Goal: Use online tool/utility: Use online tool/utility

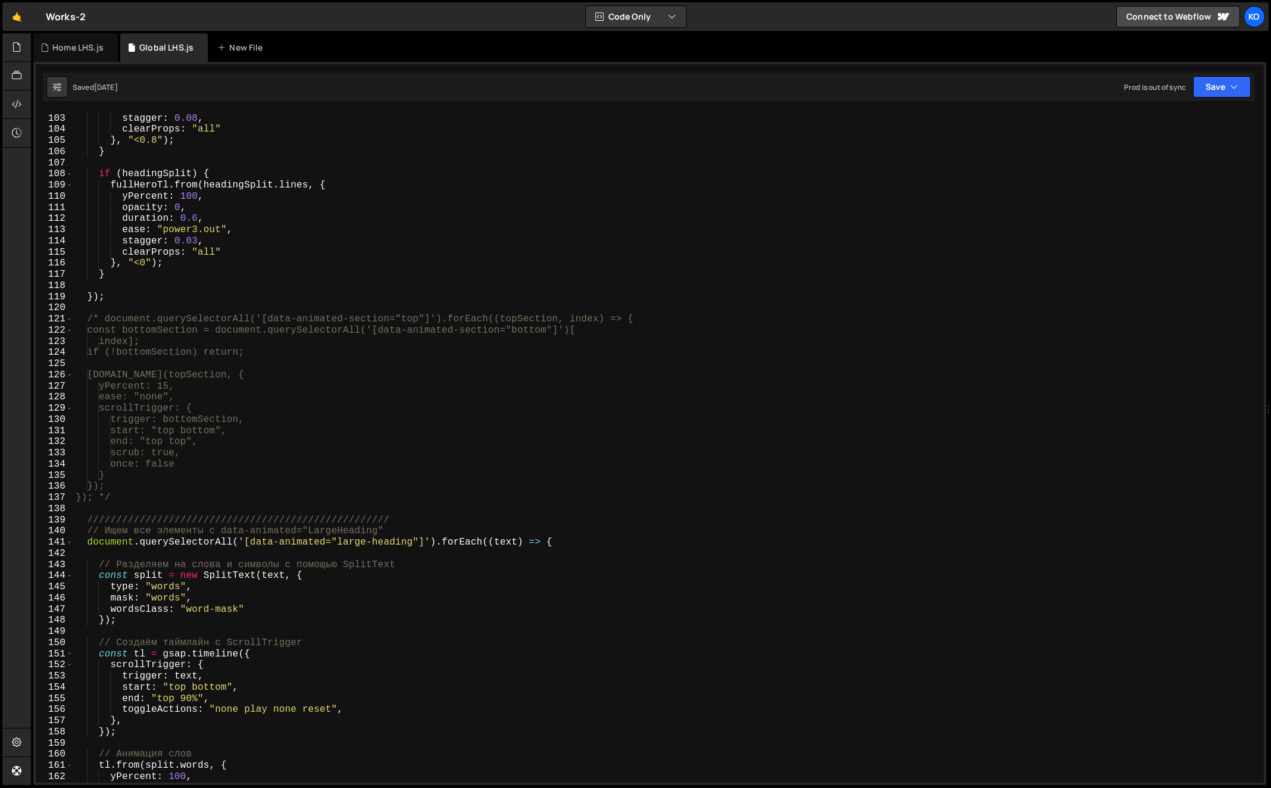
scroll to position [1125, 0]
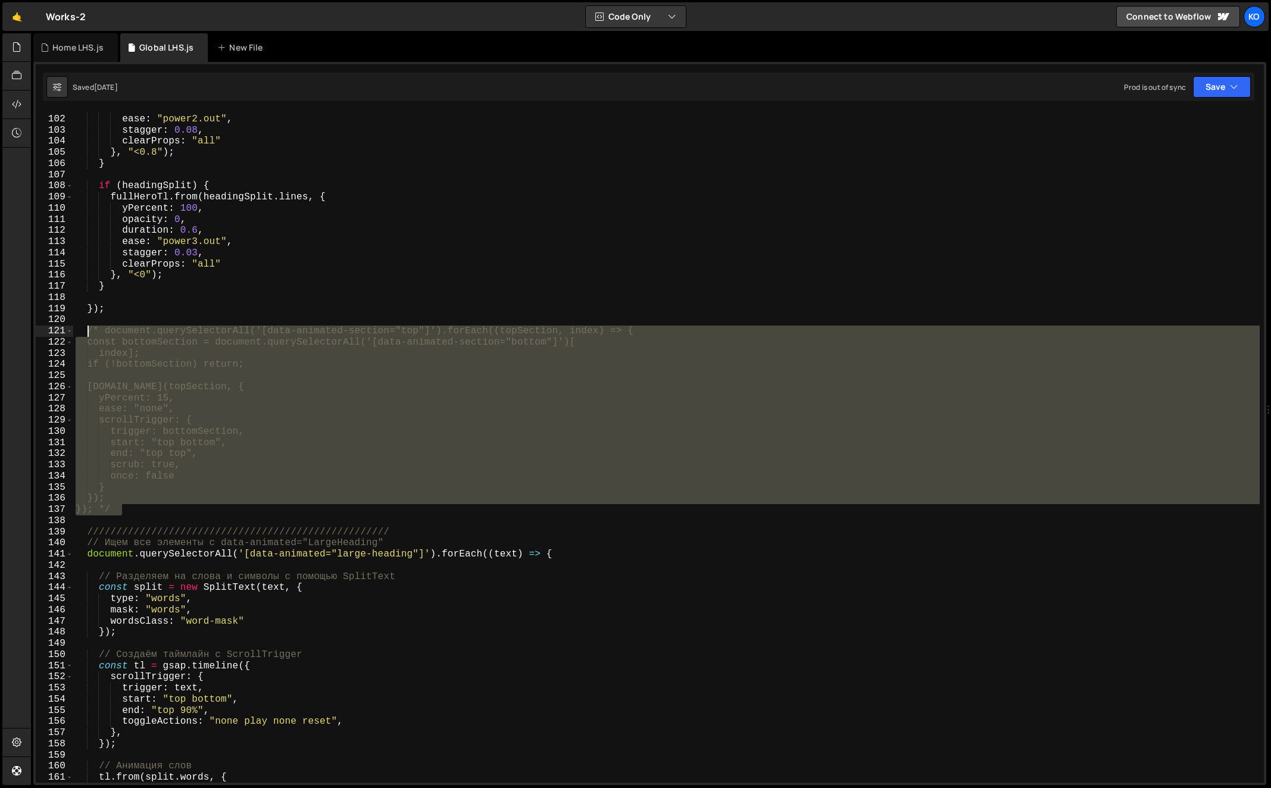
drag, startPoint x: 133, startPoint y: 508, endPoint x: 86, endPoint y: 332, distance: 181.7
click at [86, 332] on div "duration : 0.5 , ease : "power2.out" , stagger : 0.08 , clearProps : "all" } , …" at bounding box center [666, 449] width 1187 height 694
type textarea "/* document.querySelectorAll('[data-animated-section="top"]').forEach((topSecti…"
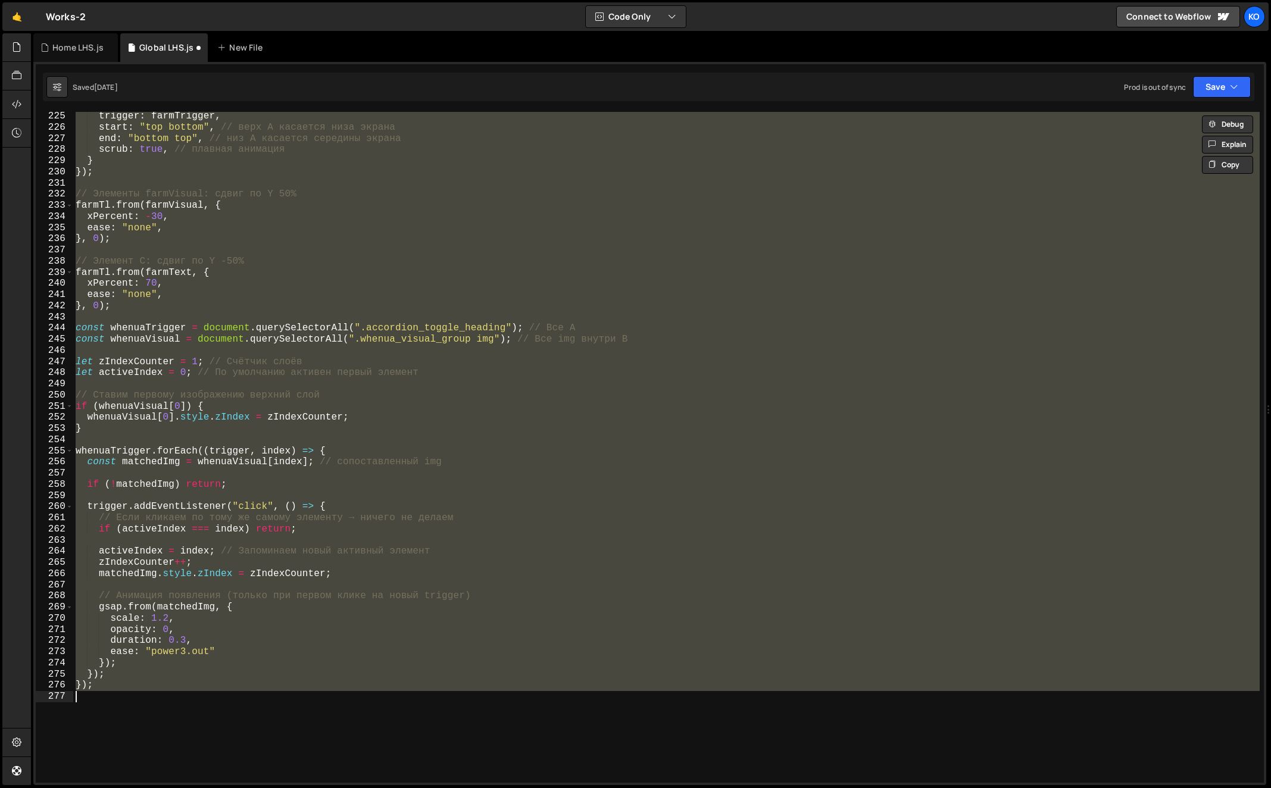
scroll to position [2501, 0]
click at [315, 307] on div "trigger : farmTrigger , start : "top bottom" , // верх A касается низа экрана e…" at bounding box center [666, 447] width 1187 height 671
type textarea "}, 0);"
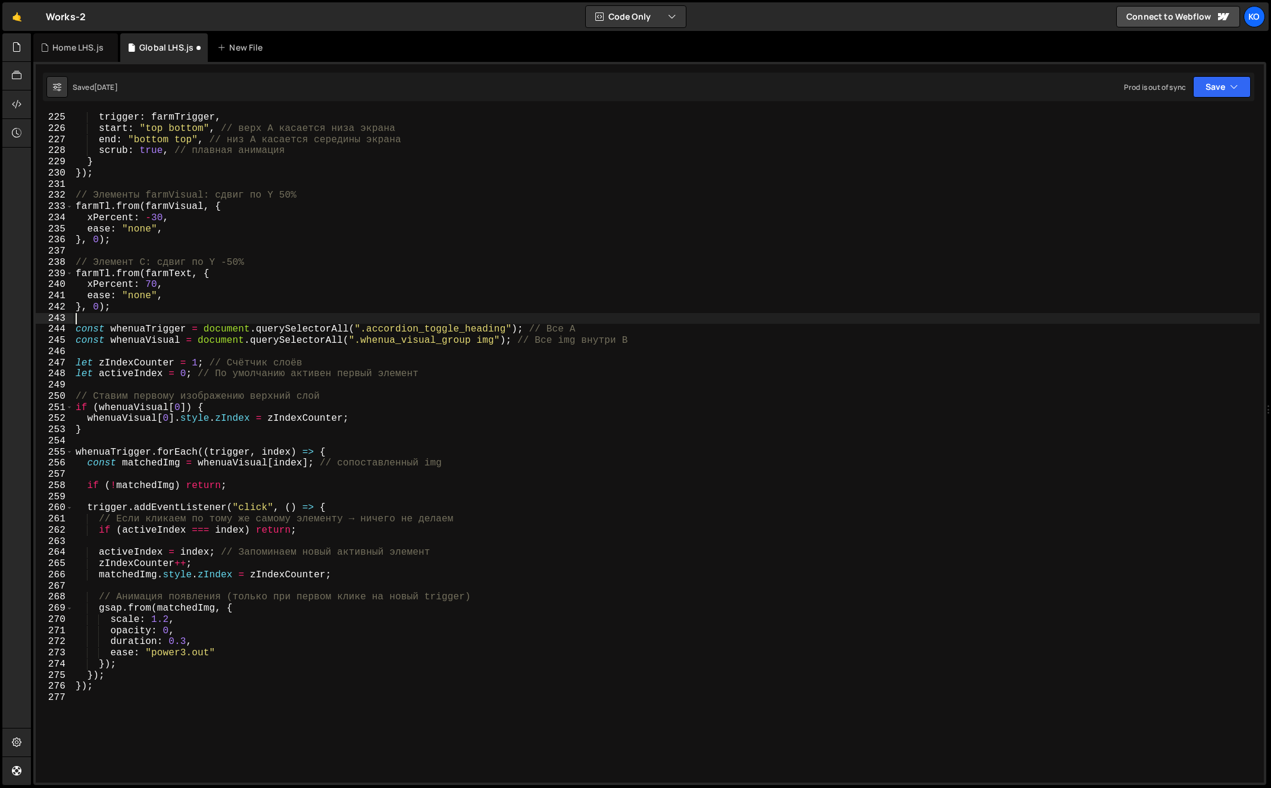
click at [216, 320] on div "trigger : farmTrigger , start : "top bottom" , // верх A касается низа экрана e…" at bounding box center [666, 459] width 1187 height 694
click at [76, 331] on div "trigger : farmTrigger , start : "top bottom" , // верх A касается низа экрана e…" at bounding box center [666, 459] width 1187 height 694
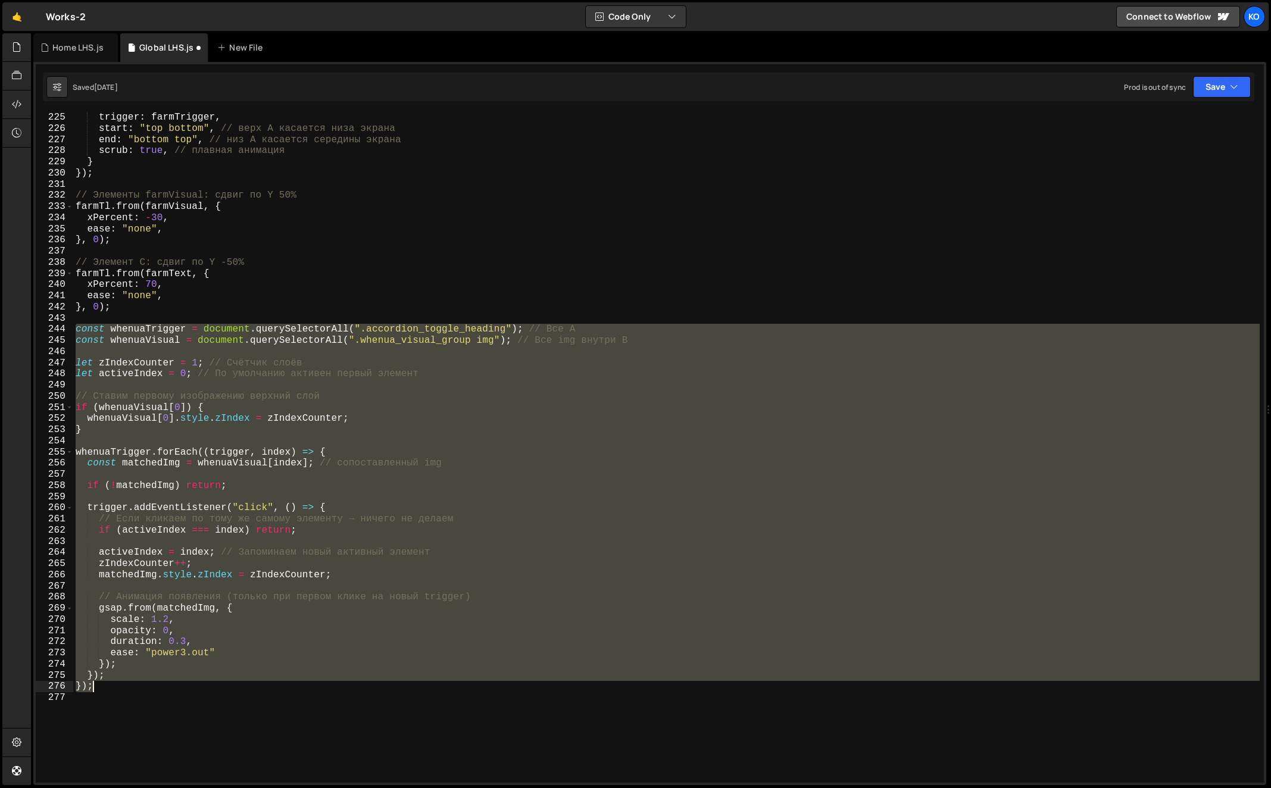
click at [115, 688] on div "trigger : farmTrigger , start : "top bottom" , // верх A касается низа экрана e…" at bounding box center [666, 459] width 1187 height 694
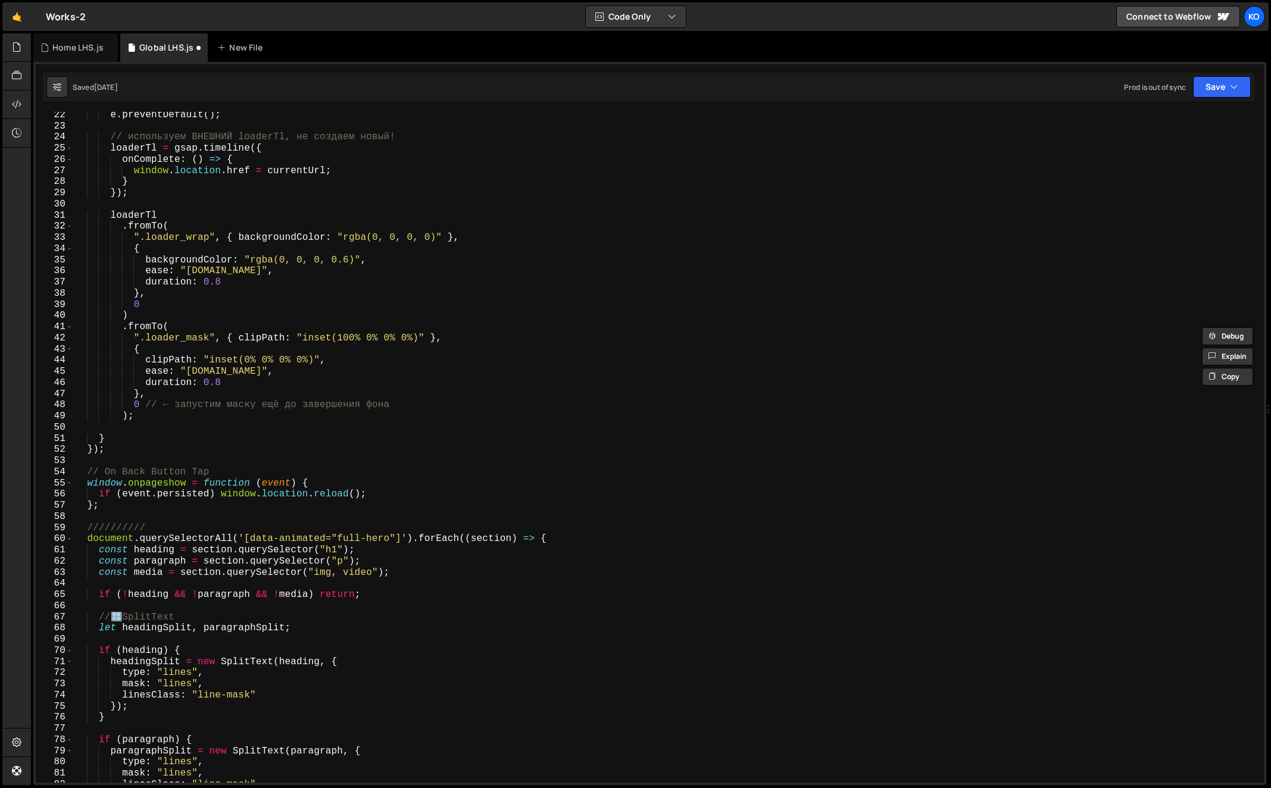
scroll to position [0, 0]
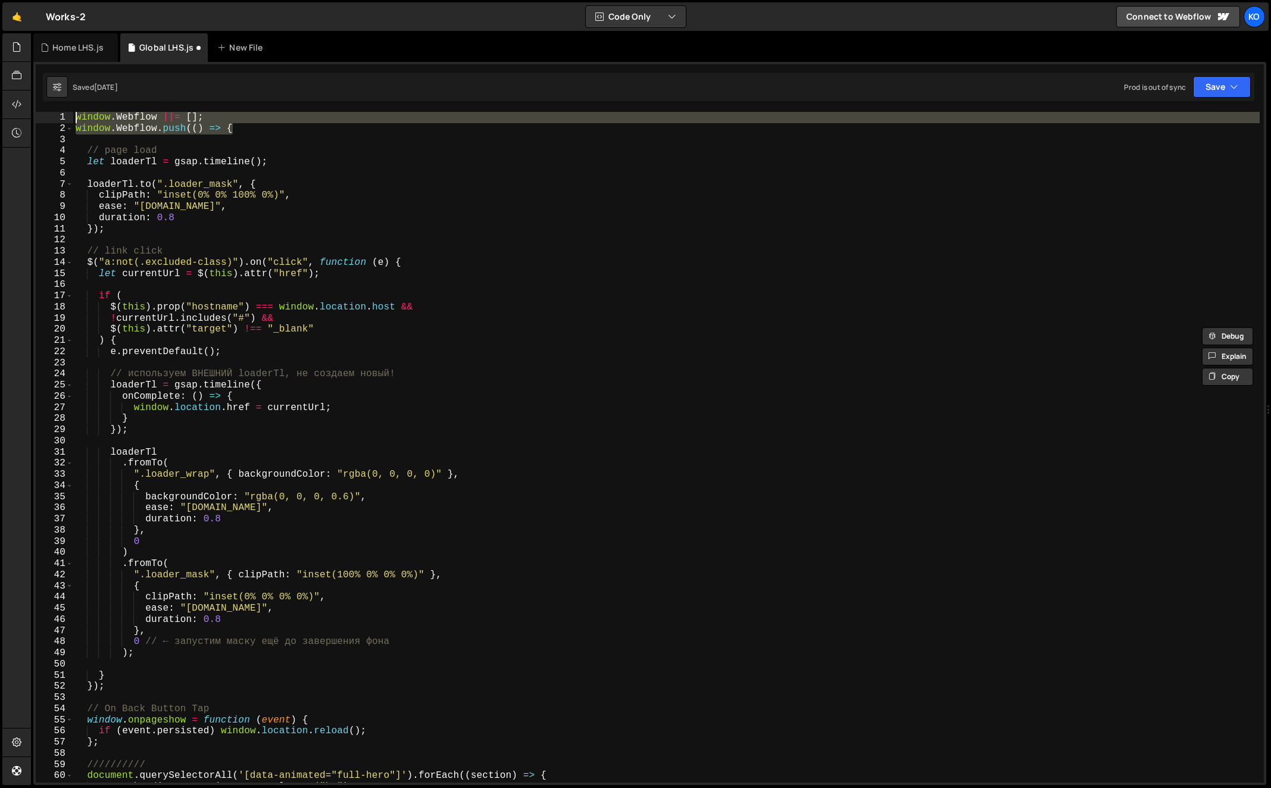
drag, startPoint x: 236, startPoint y: 127, endPoint x: 70, endPoint y: 105, distance: 166.9
click at [70, 105] on div "}); }); 1 2 3 4 5 6 7 8 9 10 11 12 13 14 15 16 17 18 19 20 21 22 23 24 25 26 27…" at bounding box center [649, 423] width 1233 height 723
type textarea "window.Webflow ||= []; window.Webflow.push(() => {"
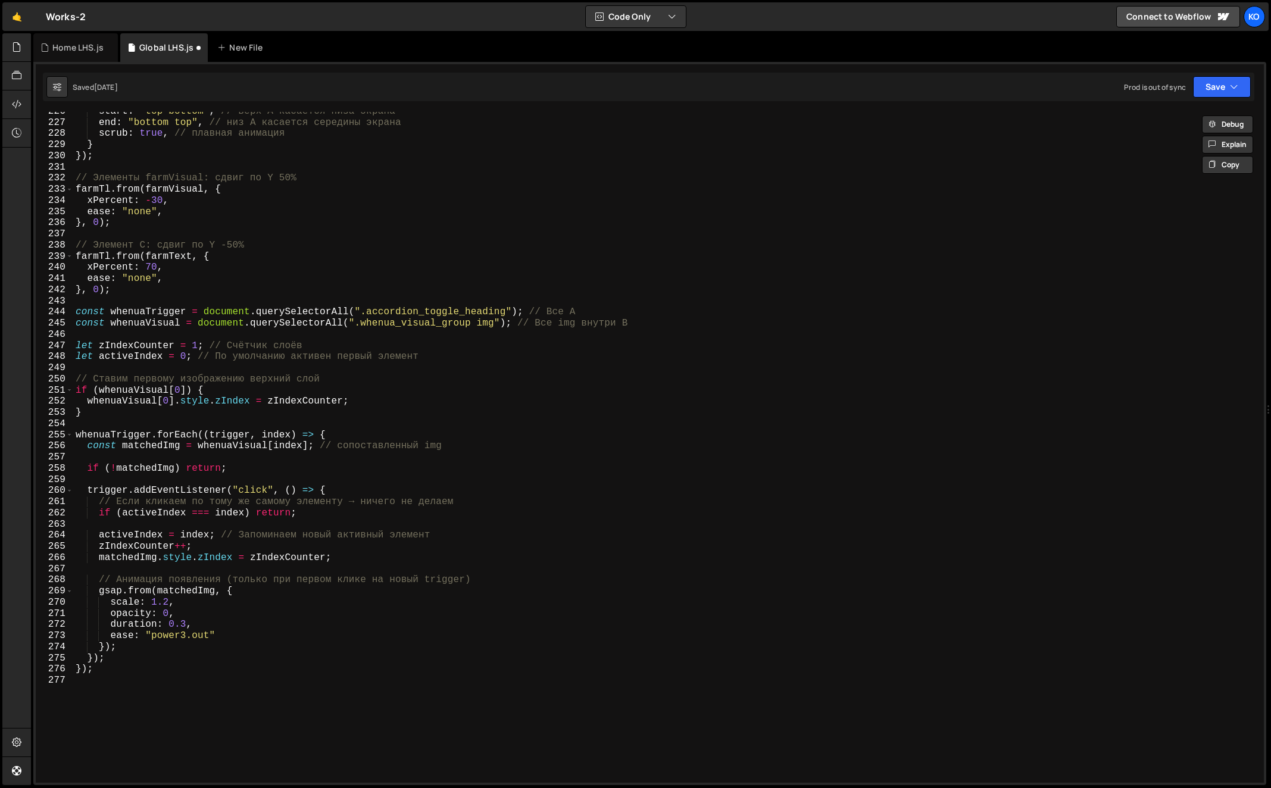
scroll to position [2507, 0]
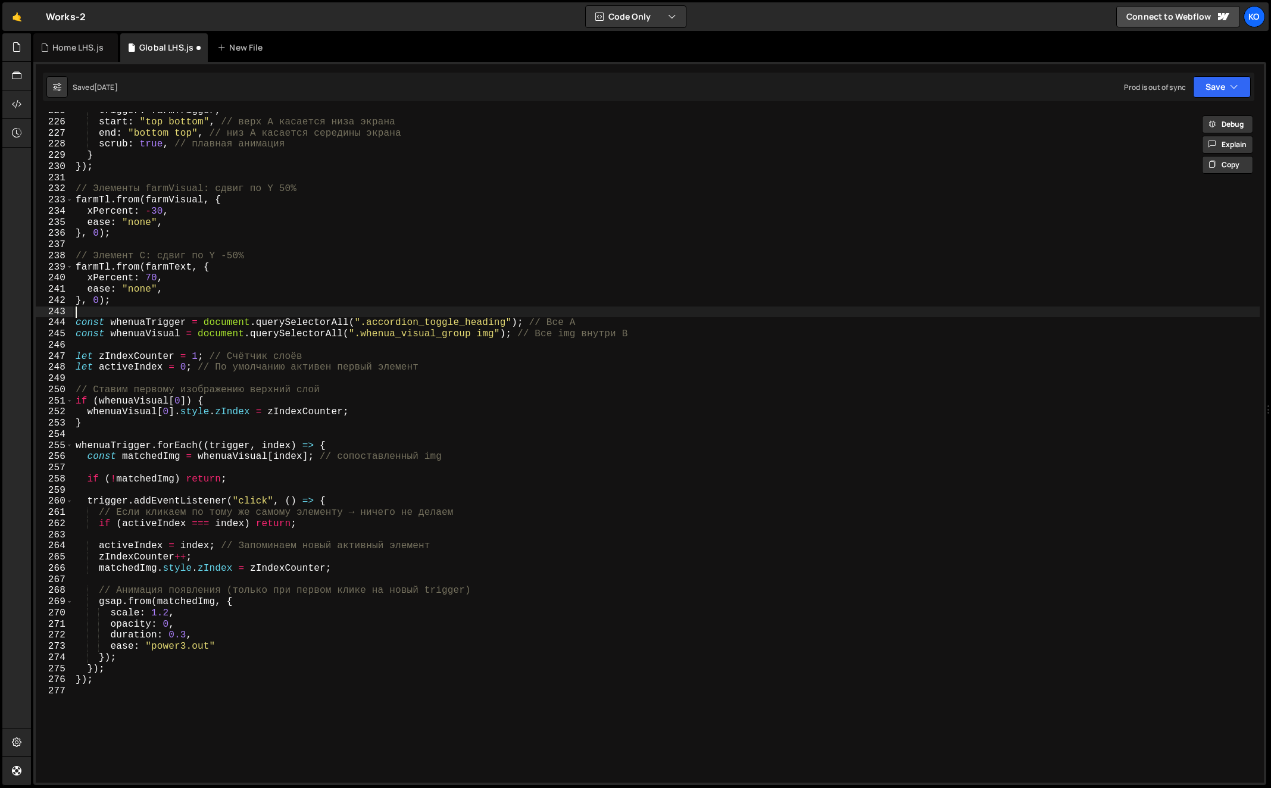
click at [176, 306] on div "trigger : farmTrigger , start : "top bottom" , // верх A касается низа экрана e…" at bounding box center [666, 452] width 1187 height 694
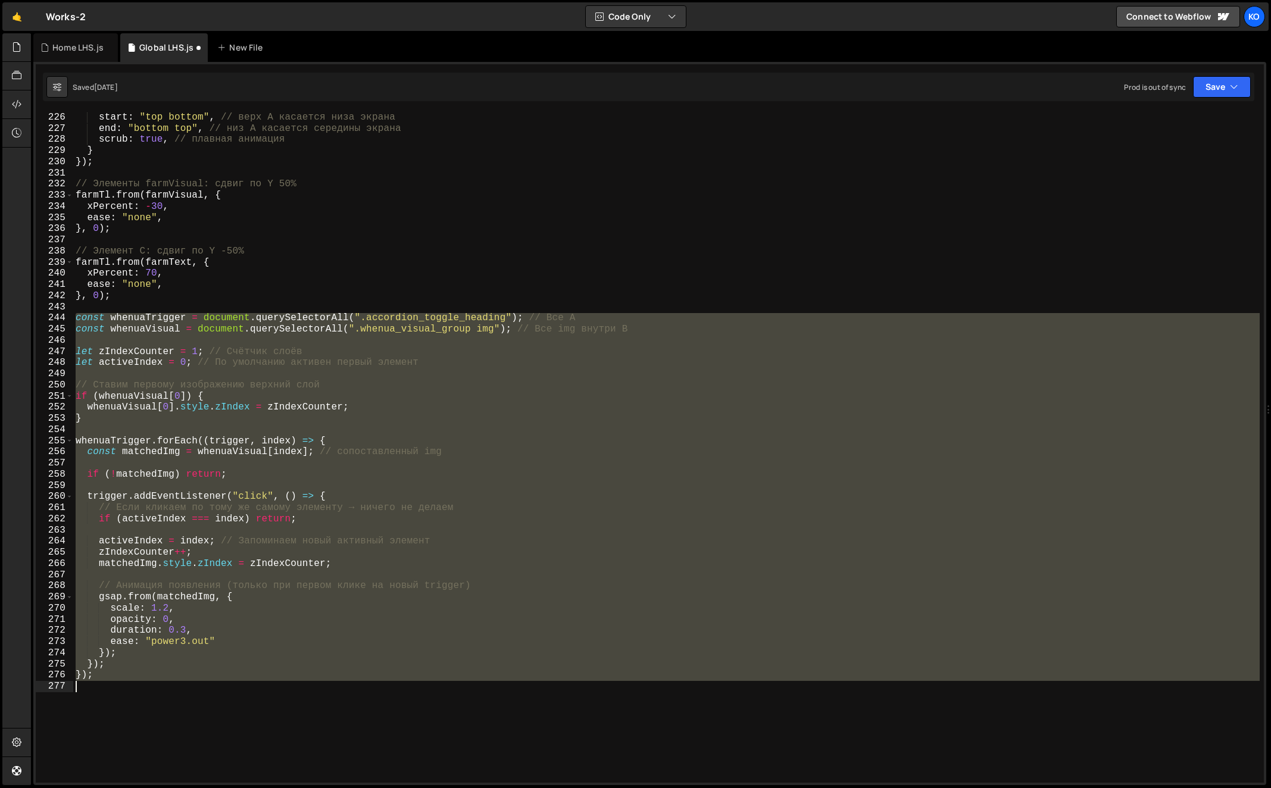
click at [215, 706] on div "start : "top bottom" , // верх A касается низа экрана end : "bottom top" , // н…" at bounding box center [666, 459] width 1187 height 694
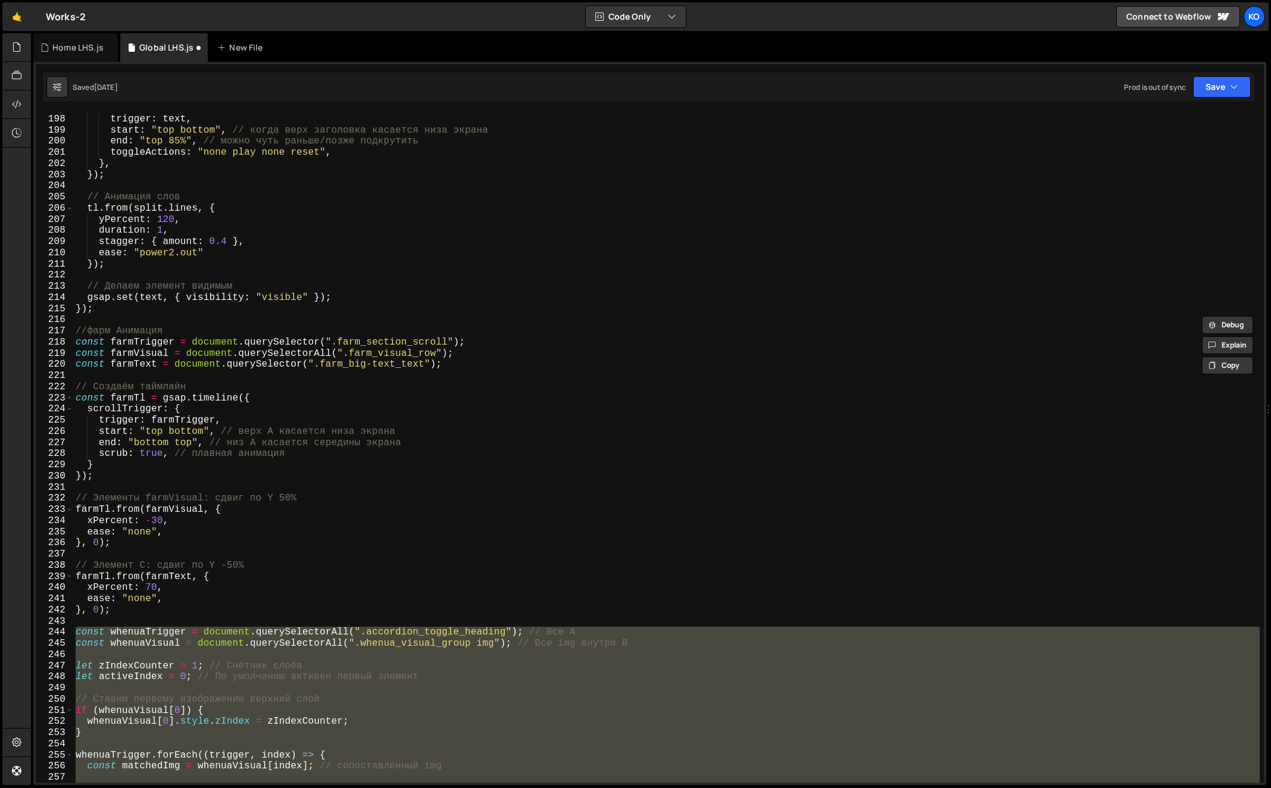
scroll to position [2190, 0]
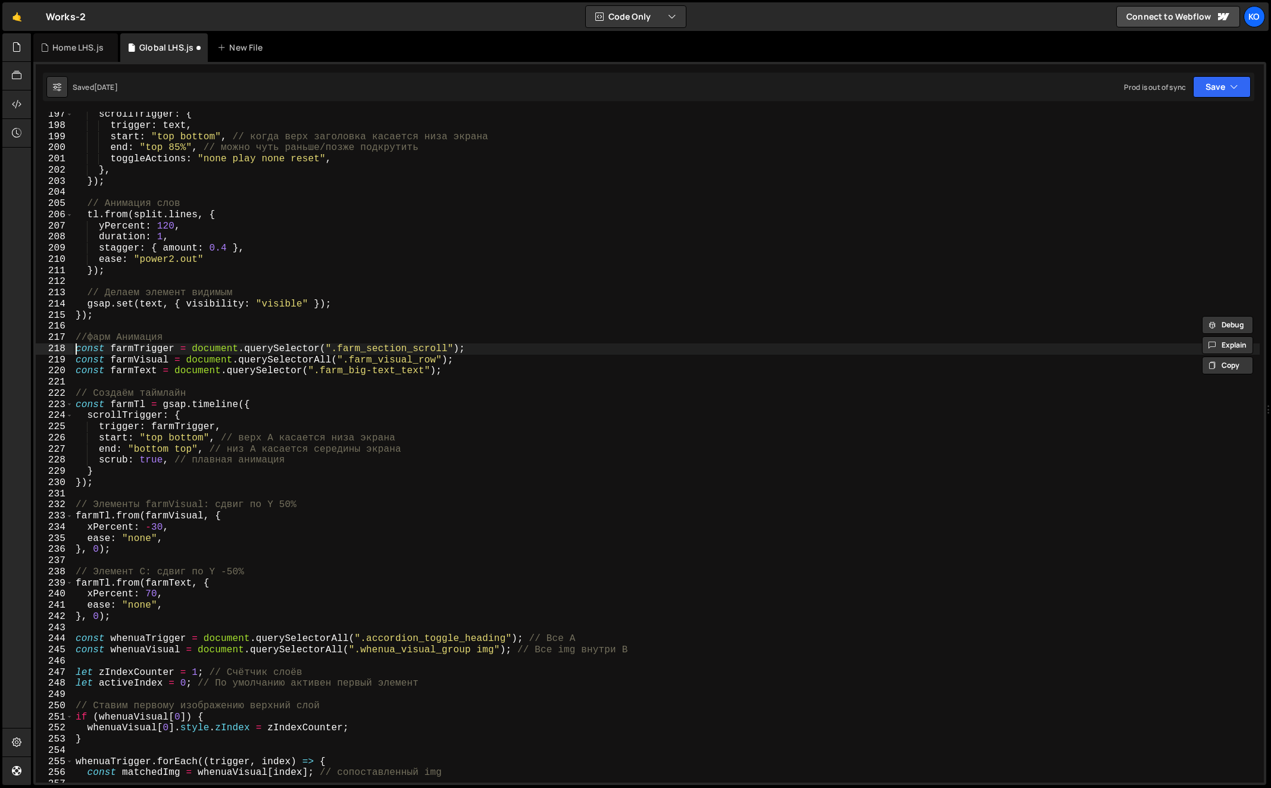
click at [76, 350] on div "scrollTrigger : { trigger : text , start : "top bottom" , // когда верх заголов…" at bounding box center [666, 456] width 1187 height 694
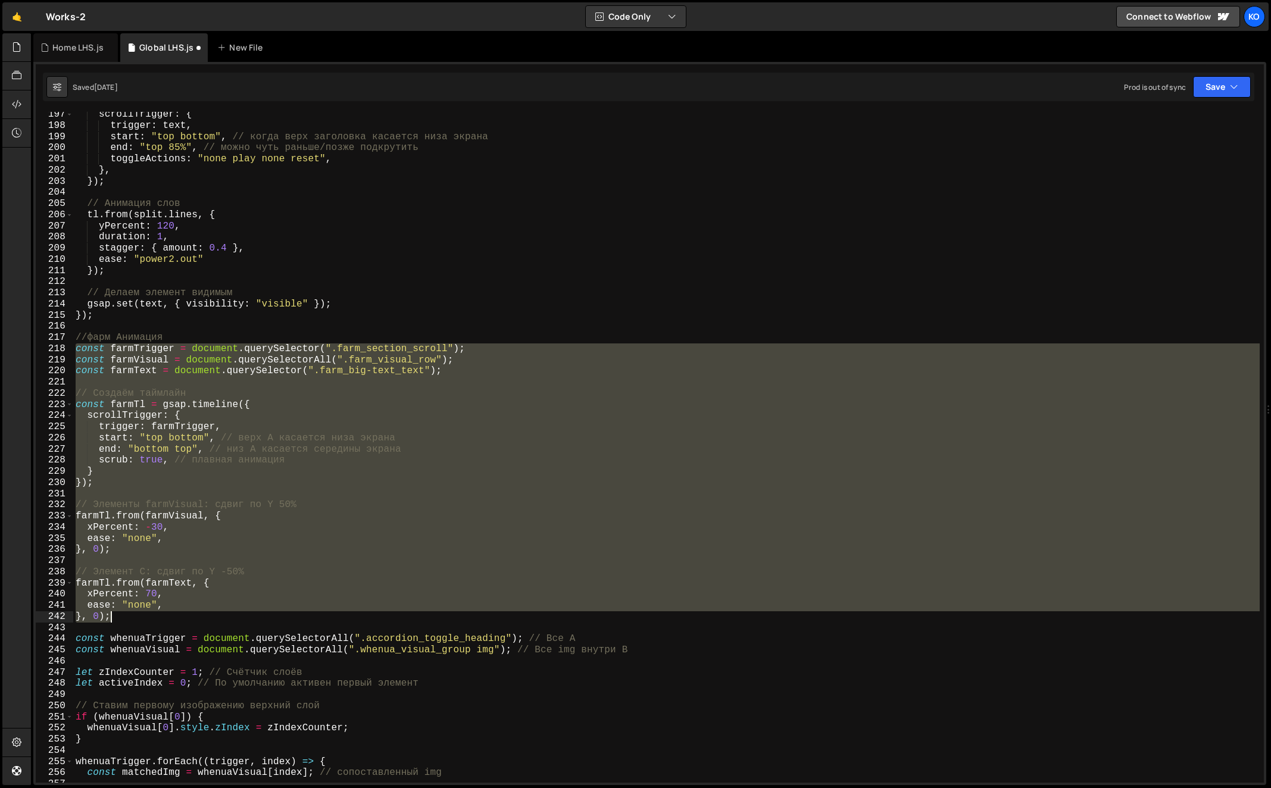
click at [118, 616] on div "scrollTrigger : { trigger : text , start : "top bottom" , // когда верх заголов…" at bounding box center [666, 456] width 1187 height 694
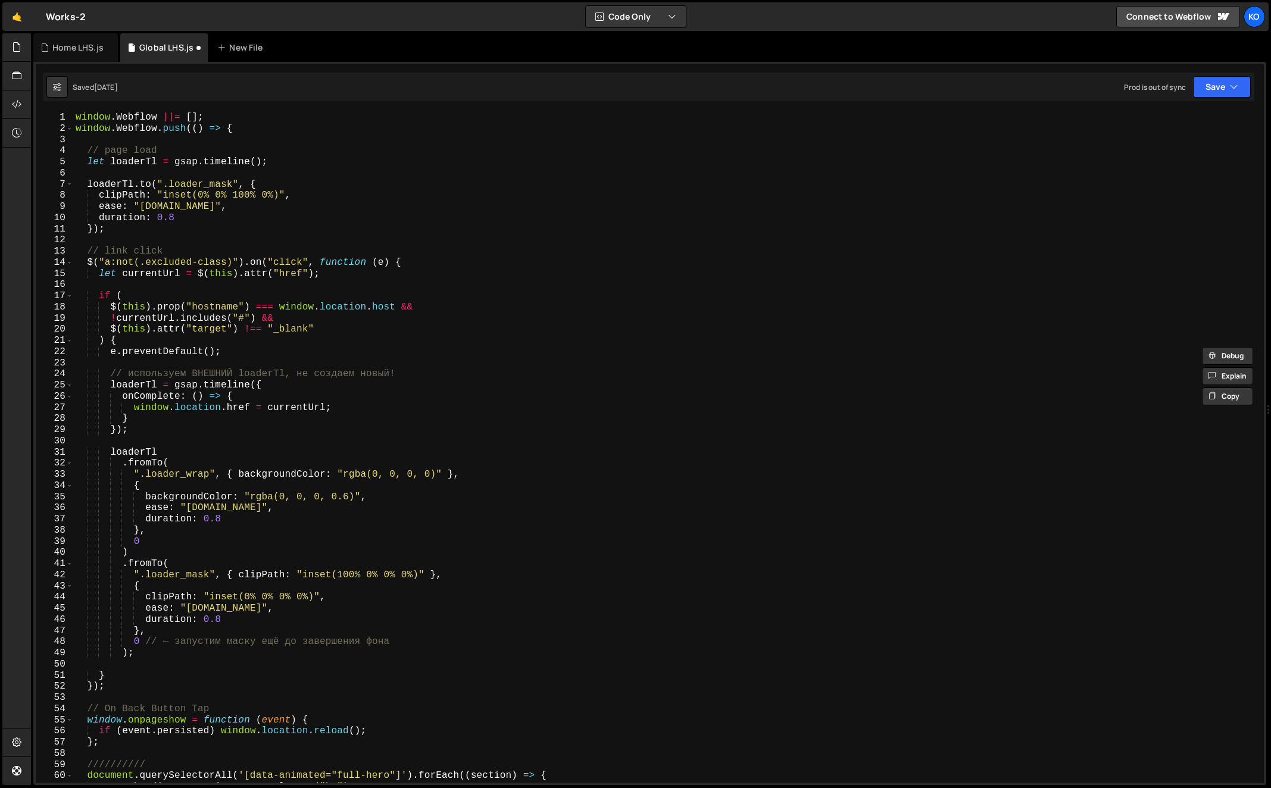
scroll to position [0, 0]
click at [74, 117] on div "window . Webflow ||= [ ] ; window . Webflow . push (( ) => { // page load let l…" at bounding box center [666, 459] width 1187 height 694
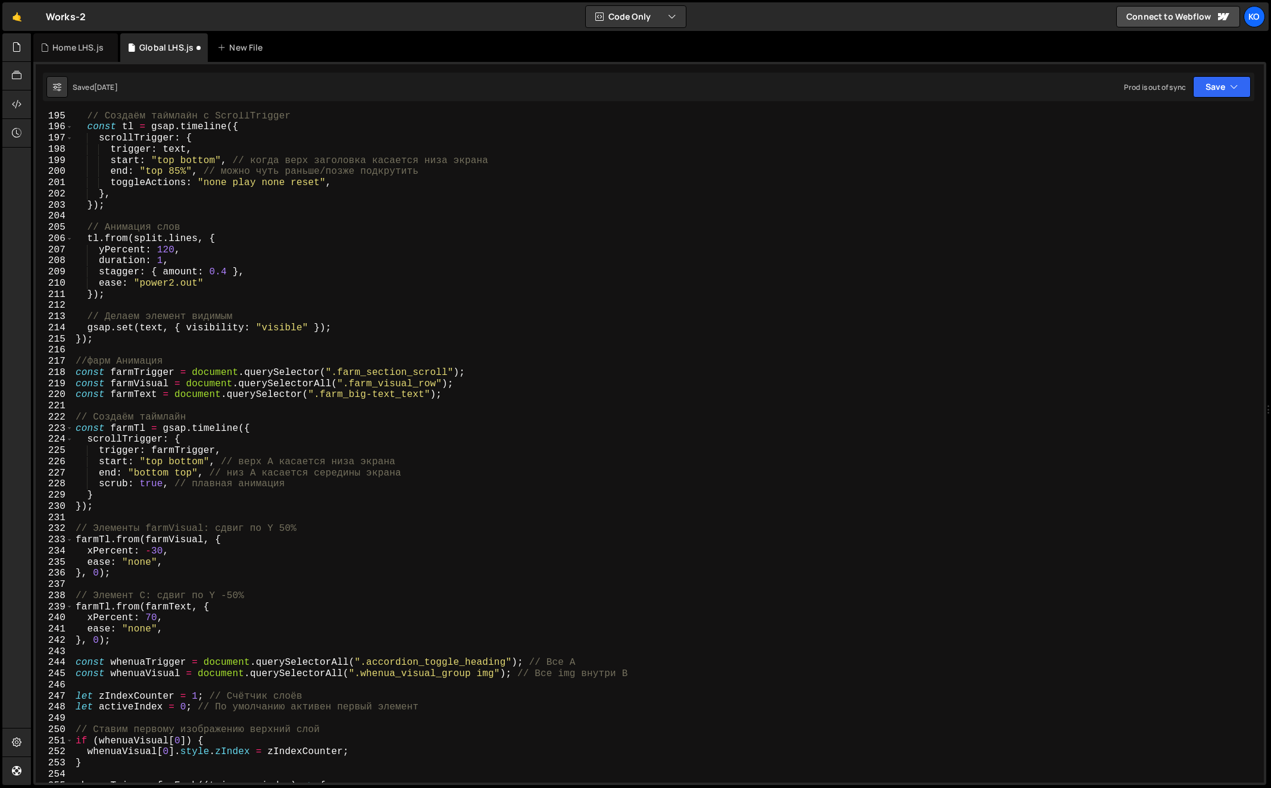
scroll to position [2150, 0]
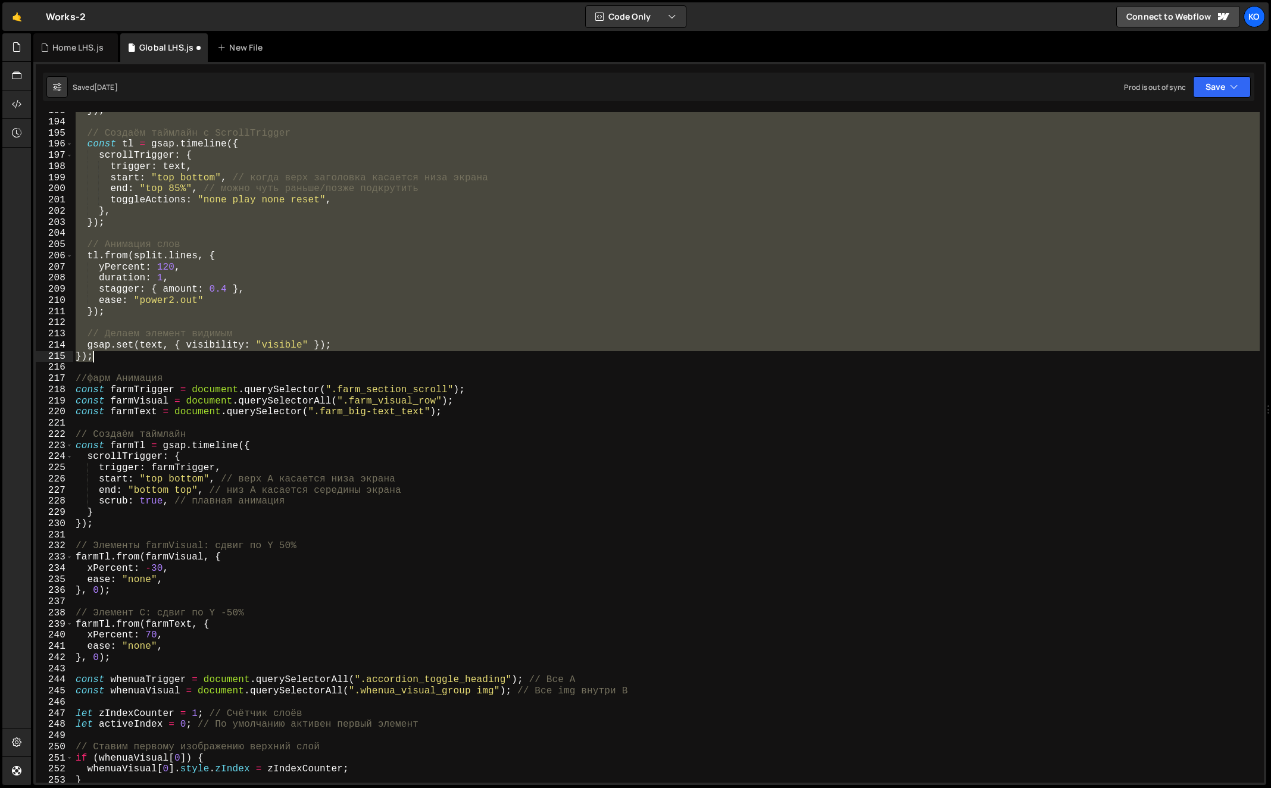
click at [105, 357] on div "}) ; // Создаём таймлайн с ScrollTrigger const tl = gsap . timeline ({ scrollTr…" at bounding box center [666, 452] width 1187 height 694
type textarea "gsap.set(text, { visibility: "visible" }); });"
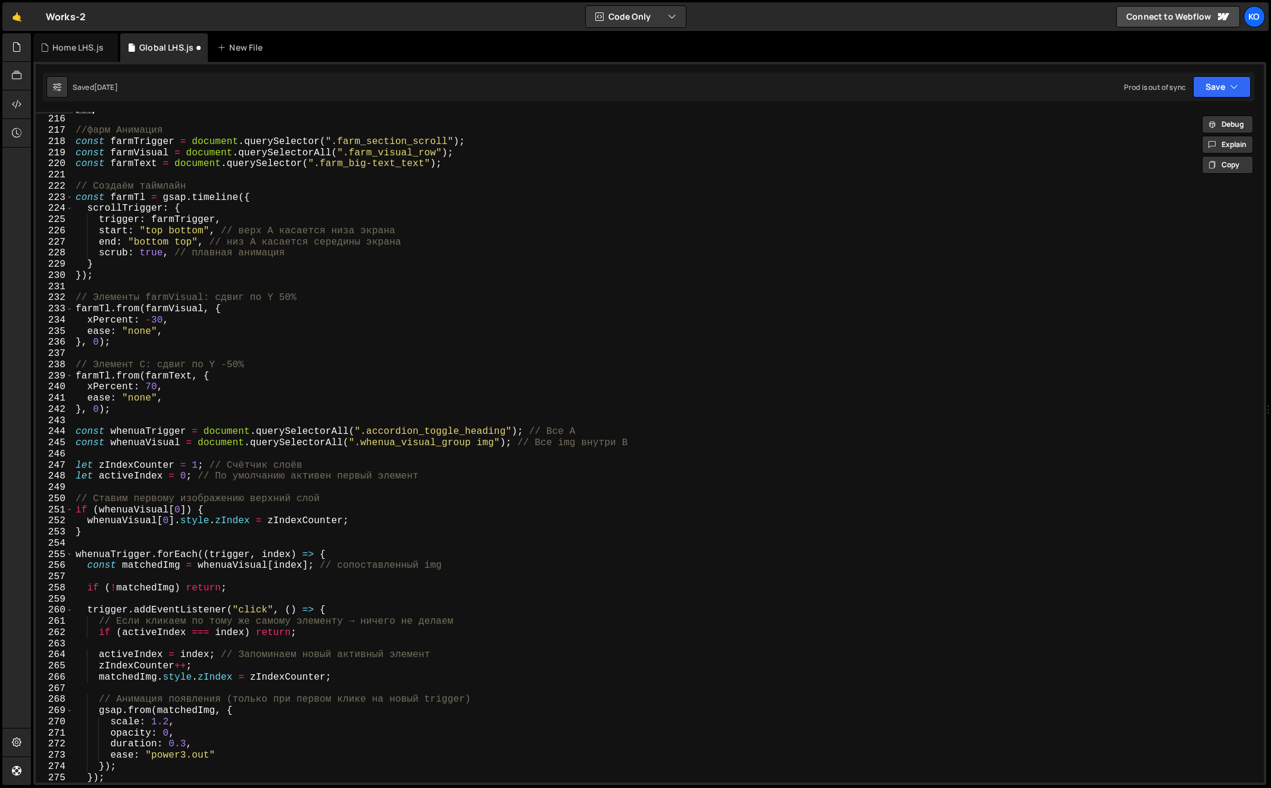
scroll to position [2751, 0]
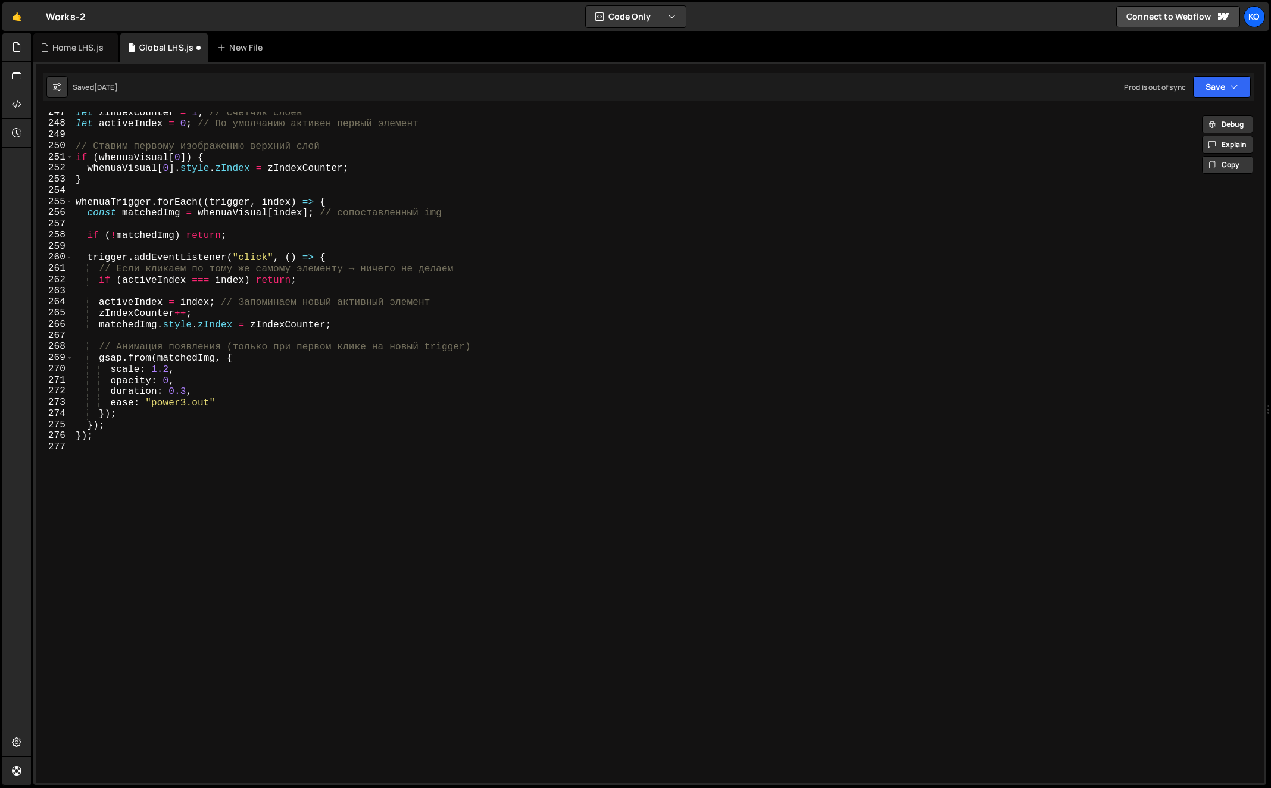
click at [145, 444] on div "let zIndexCounter = 1 ; // Счётчик слоёв let activeIndex = 0 ; // По умолчанию …" at bounding box center [666, 454] width 1187 height 694
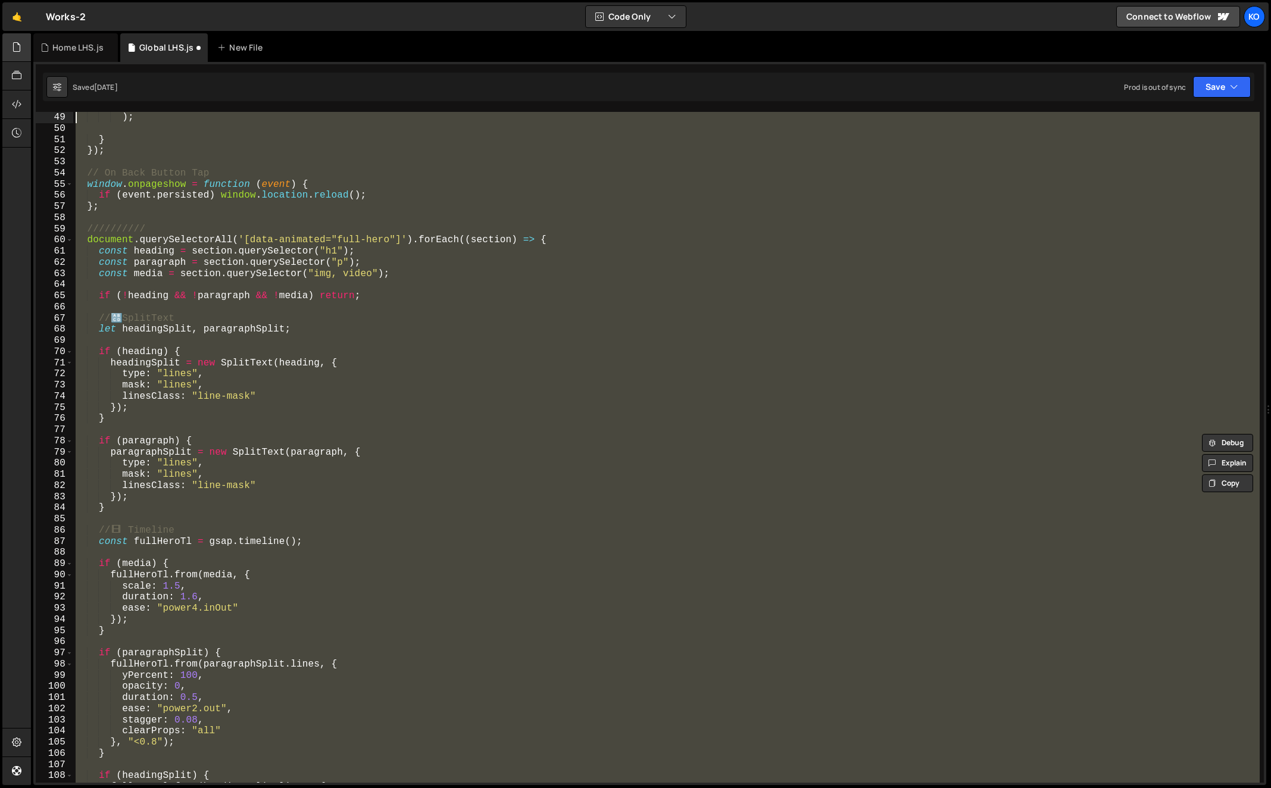
scroll to position [0, 0]
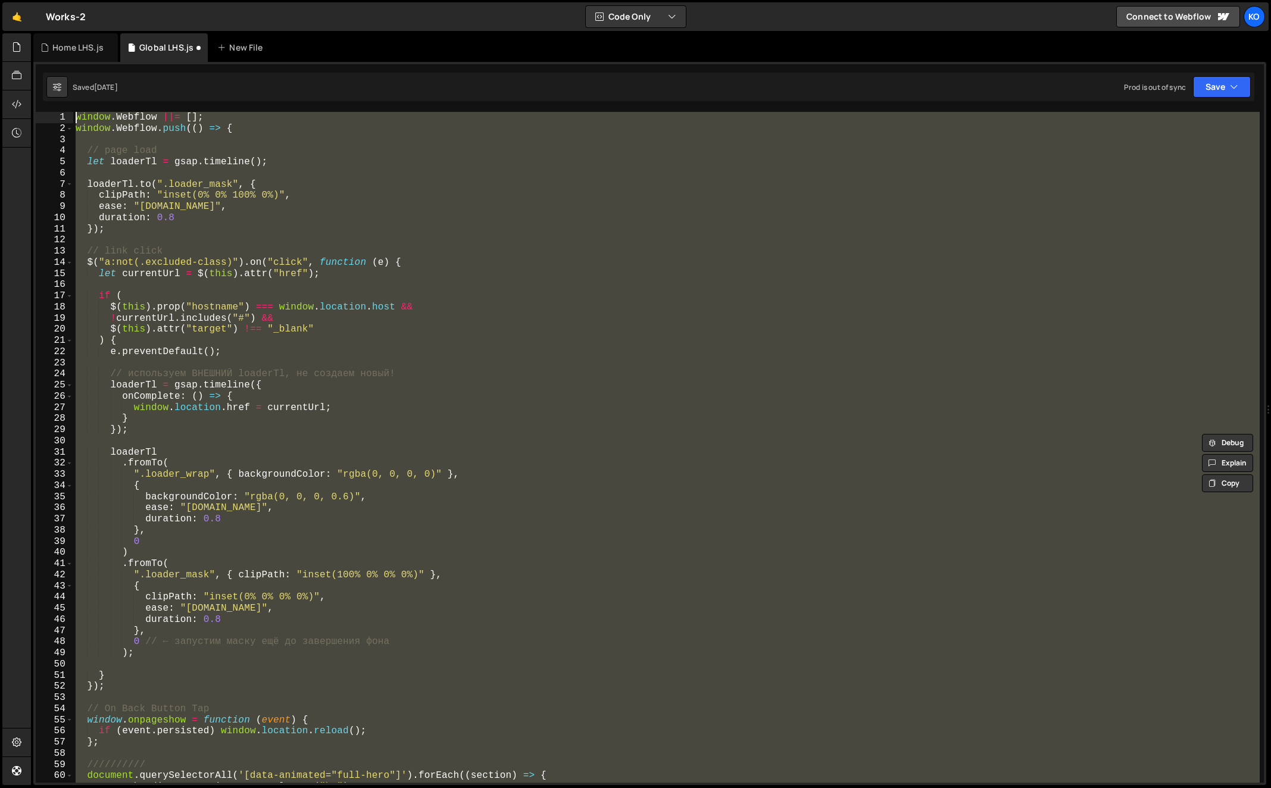
type textarea "window.Webflow ||= []; window.Webflow.push(() => {"
drag, startPoint x: 105, startPoint y: 545, endPoint x: 214, endPoint y: 173, distance: 387.9
click at [0, 0] on div "Hold on a sec... Are you certain you wish to leave this page? Any changes you'v…" at bounding box center [635, 394] width 1271 height 788
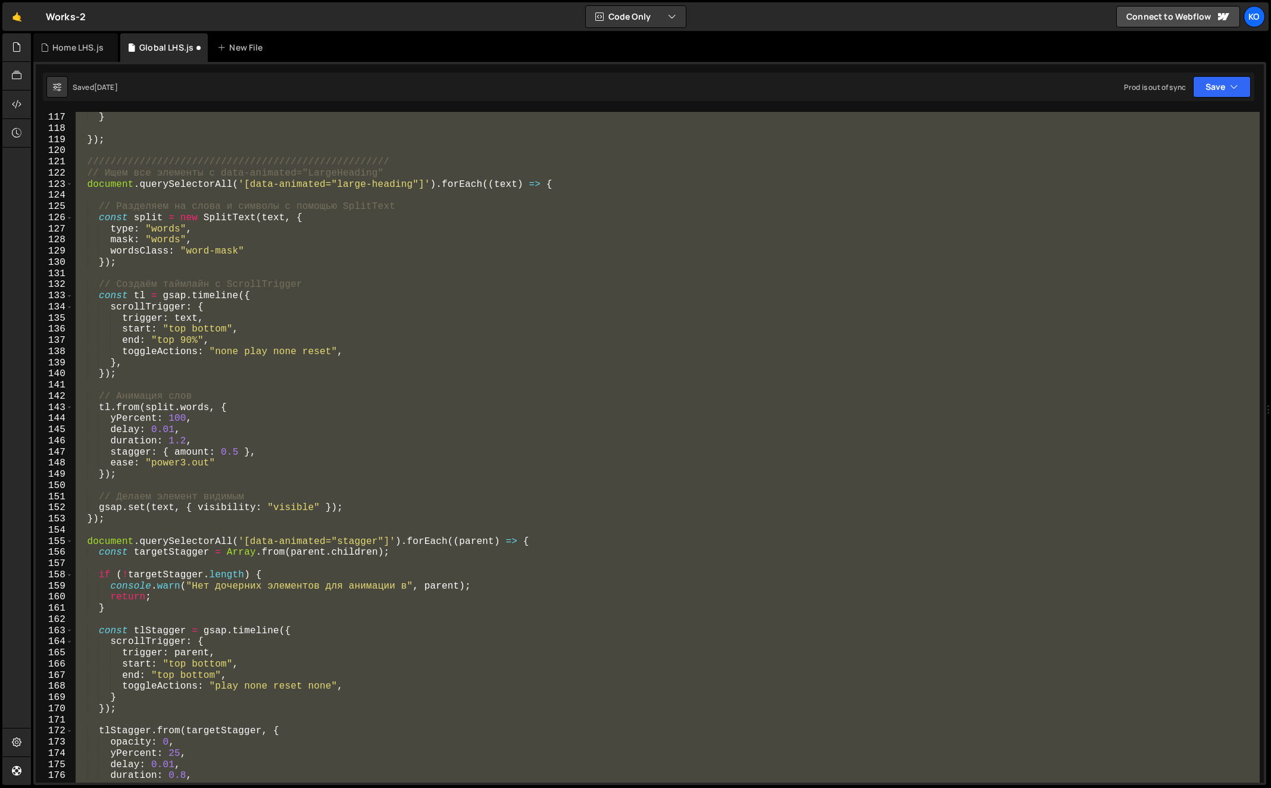
scroll to position [734, 0]
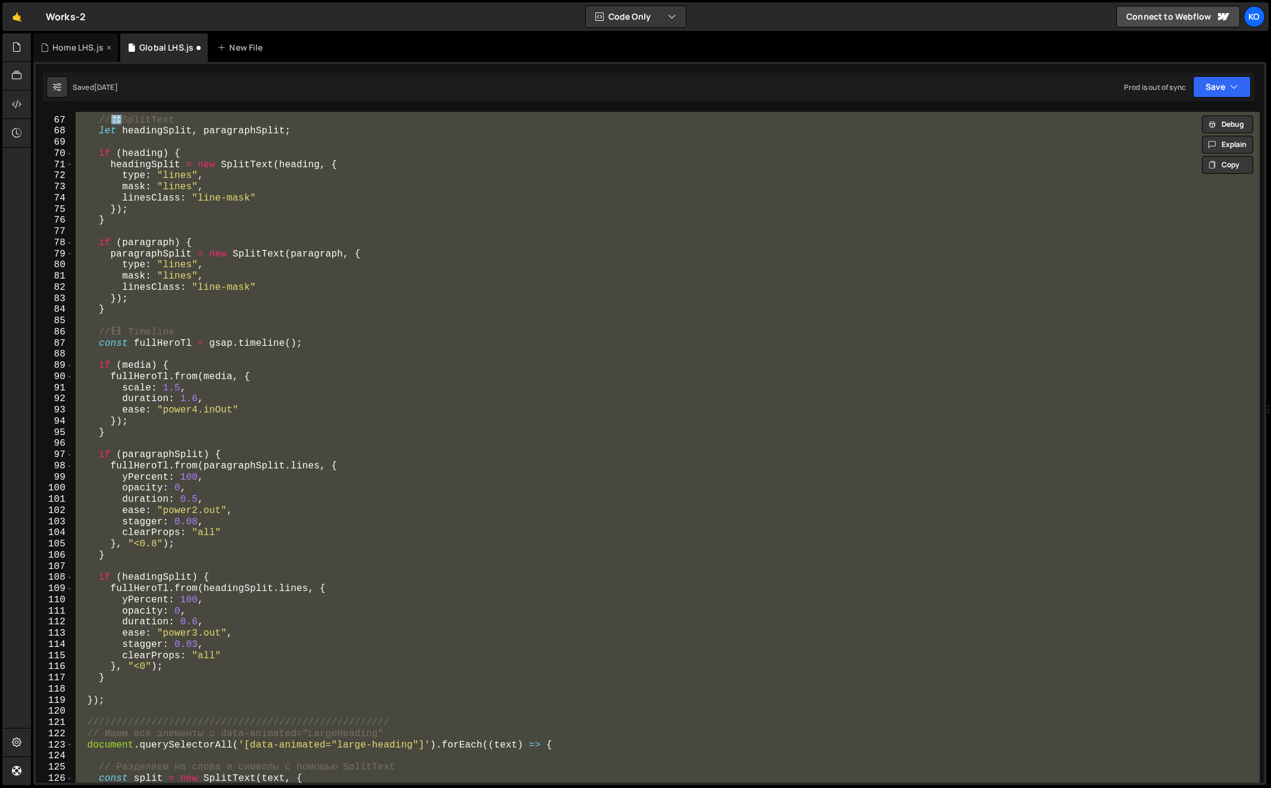
click at [64, 49] on div "Home LHS.js" at bounding box center [77, 48] width 51 height 12
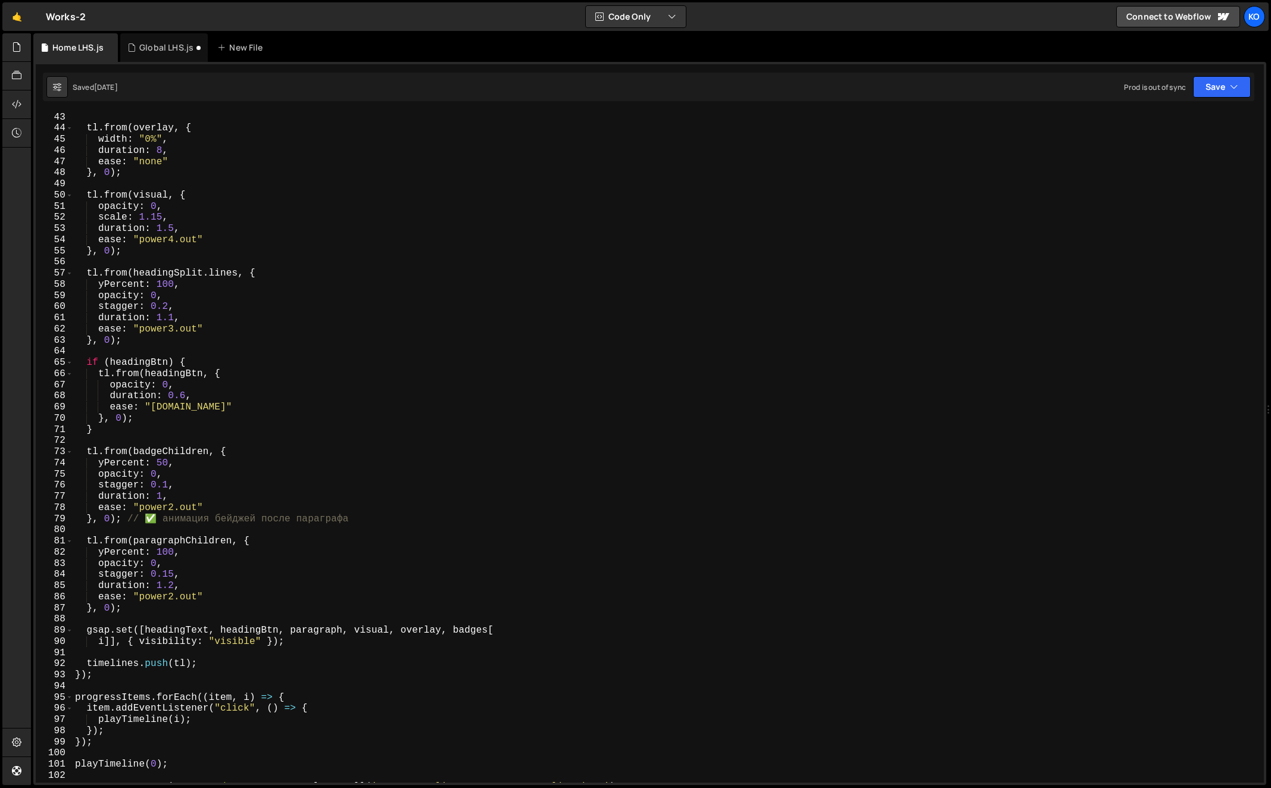
scroll to position [0, 0]
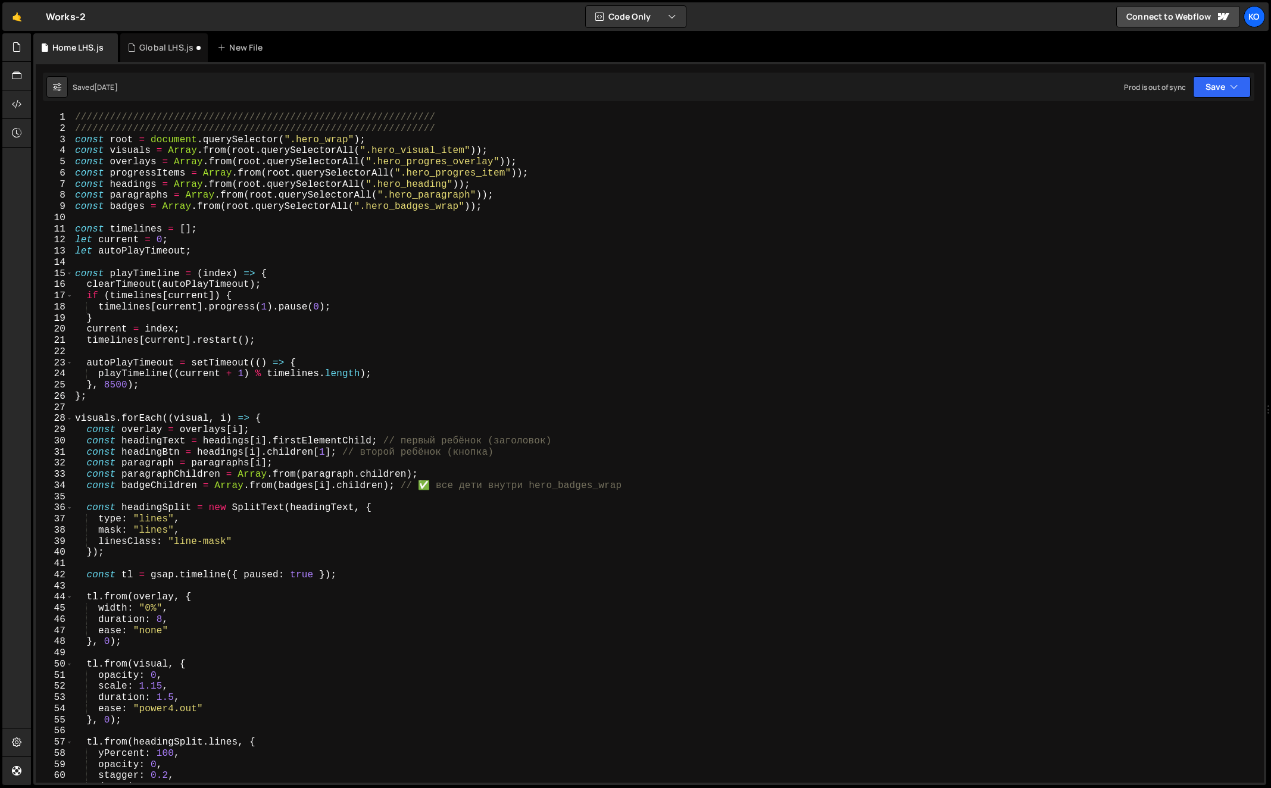
type textarea "const root = document.querySelector(".hero_wrap"); const visuals = Array.from(r…"
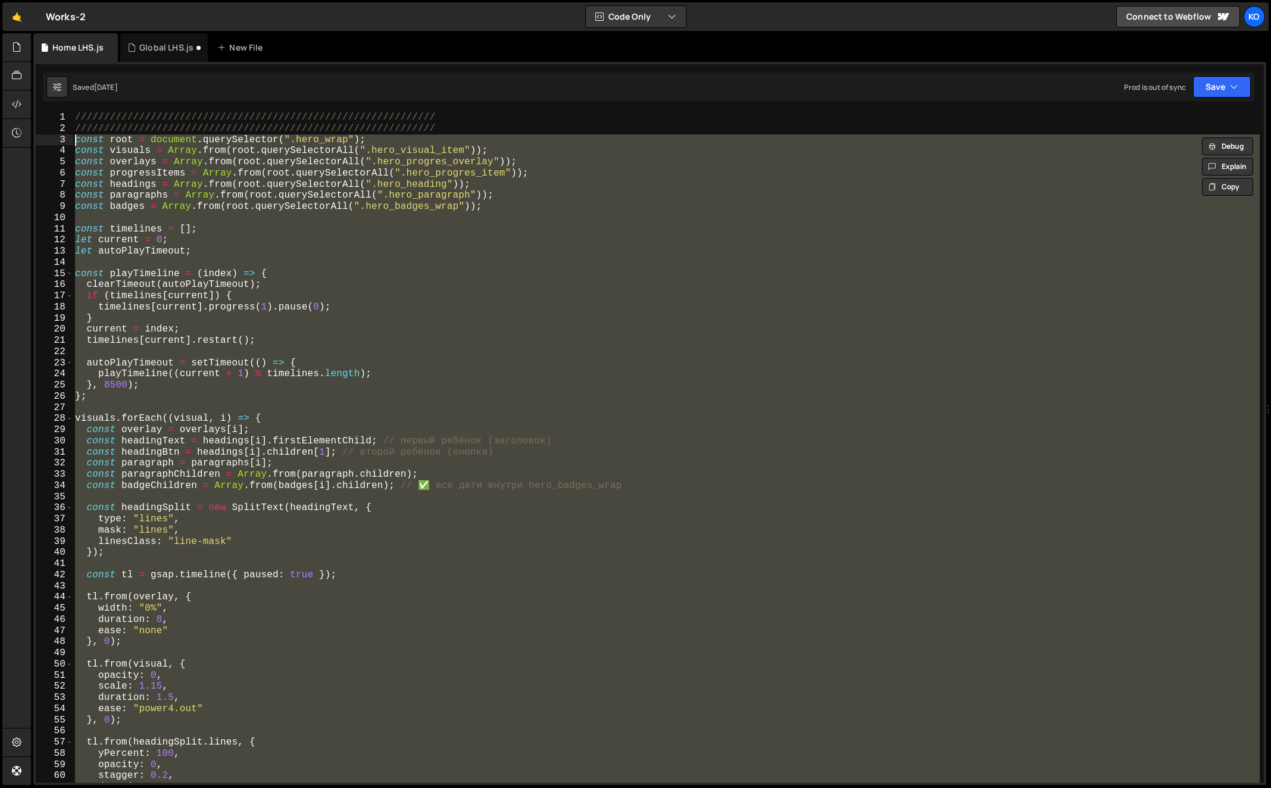
click at [76, 142] on div "////////////////////////////////////////////////////////////// ////////////////…" at bounding box center [667, 459] width 1188 height 694
